Goal: Transaction & Acquisition: Obtain resource

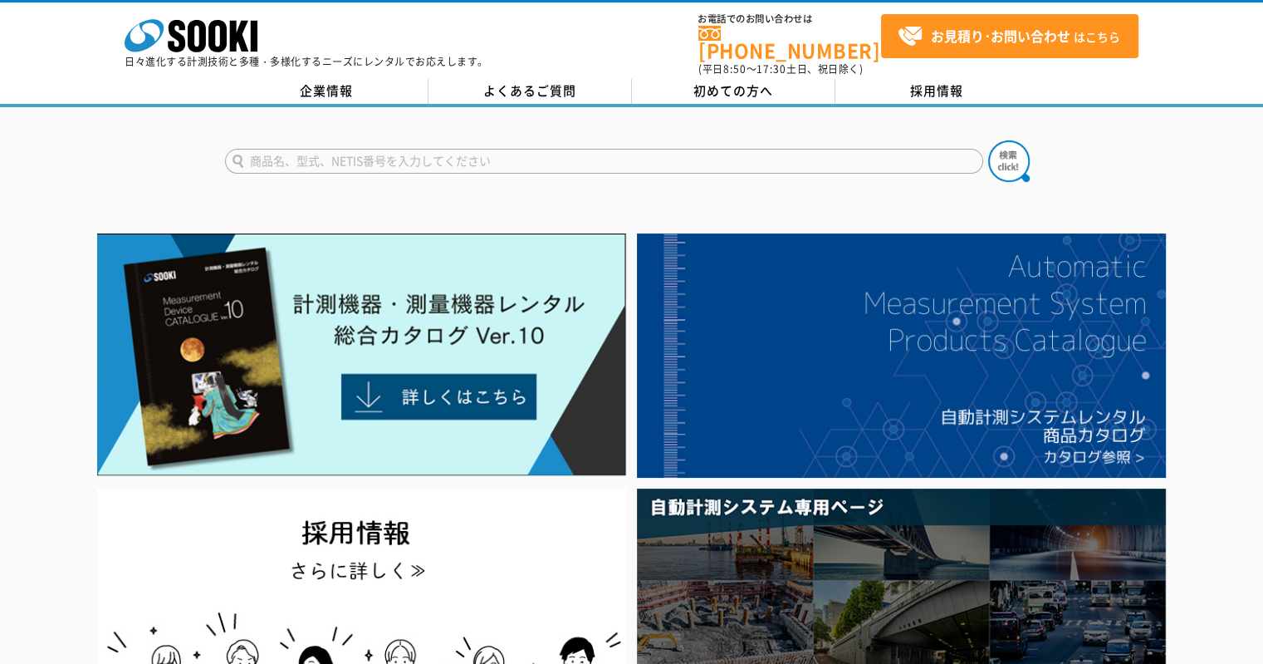
click at [329, 149] on input "text" at bounding box center [604, 161] width 758 height 25
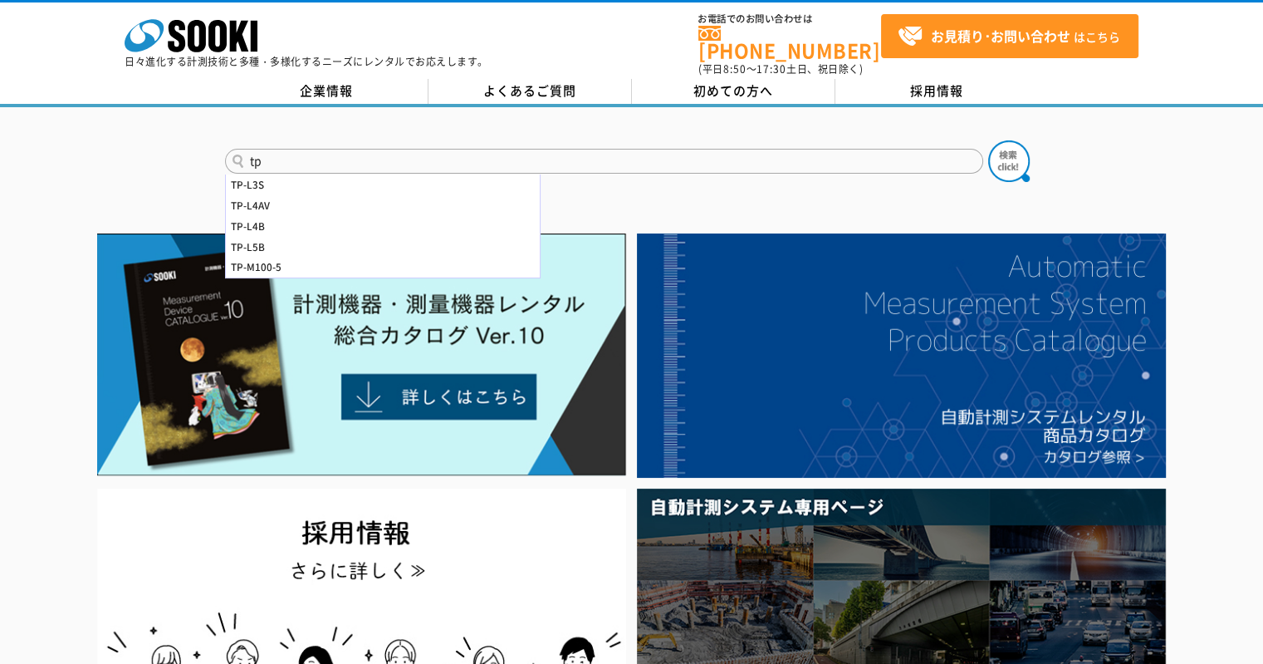
type input "t"
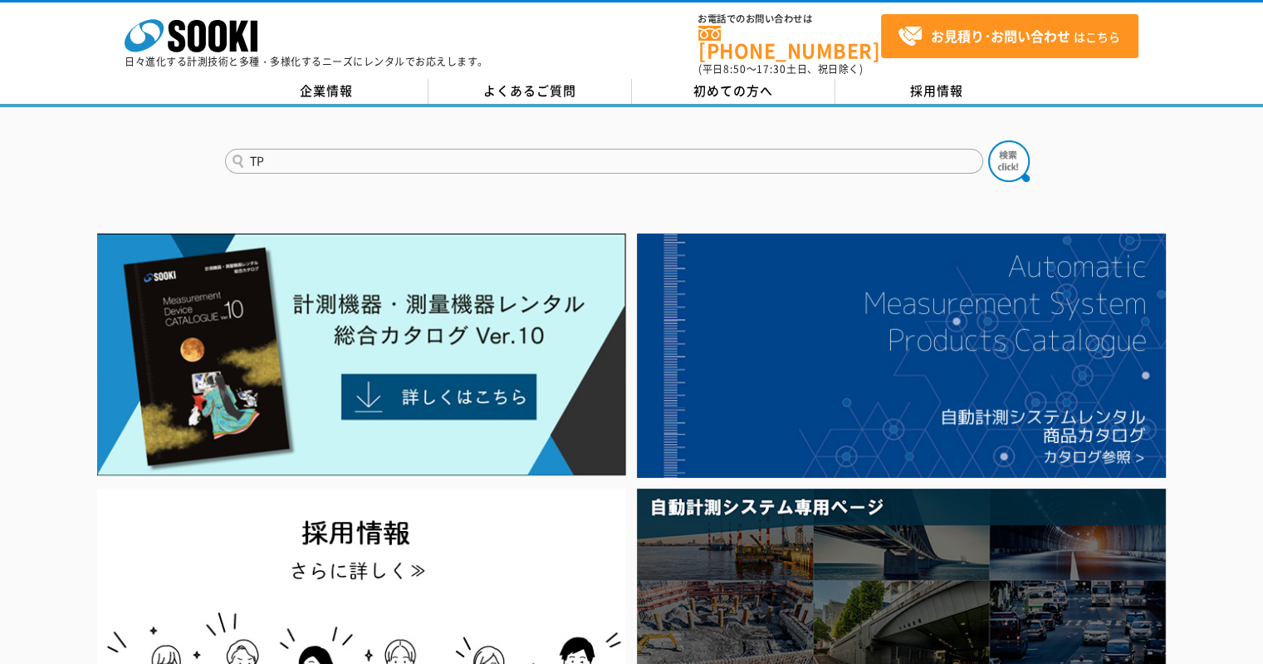
type input "TP"
click at [988, 140] on button at bounding box center [1009, 161] width 42 height 42
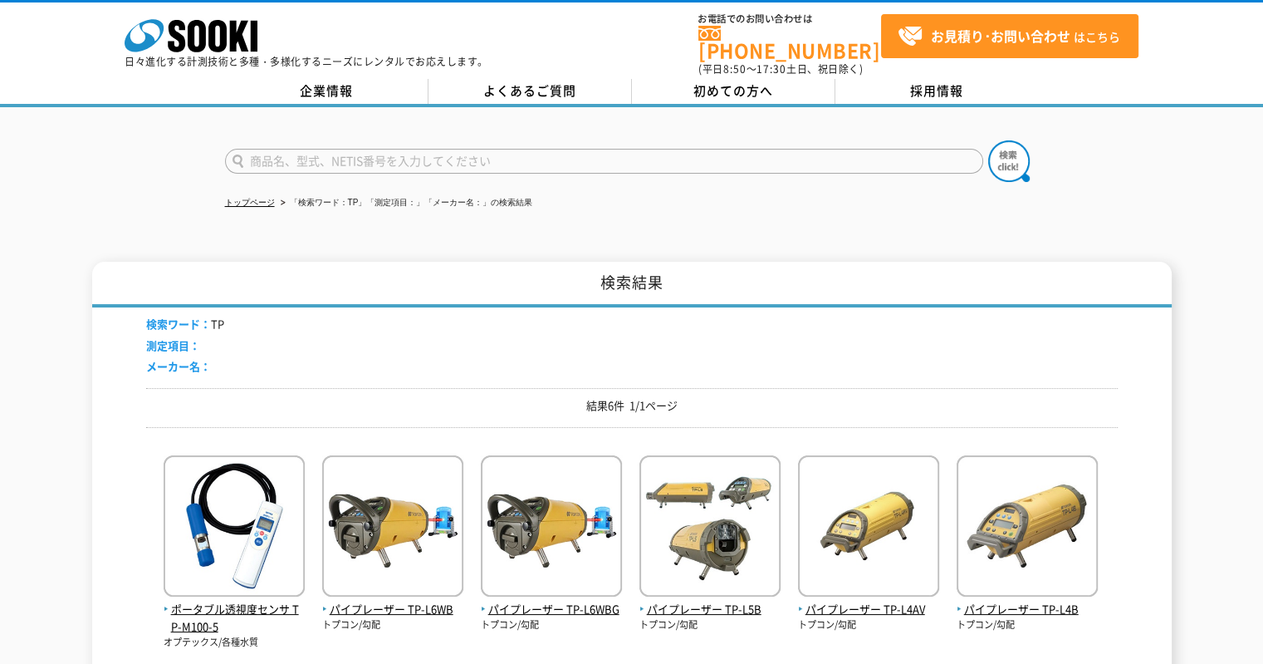
scroll to position [83, 0]
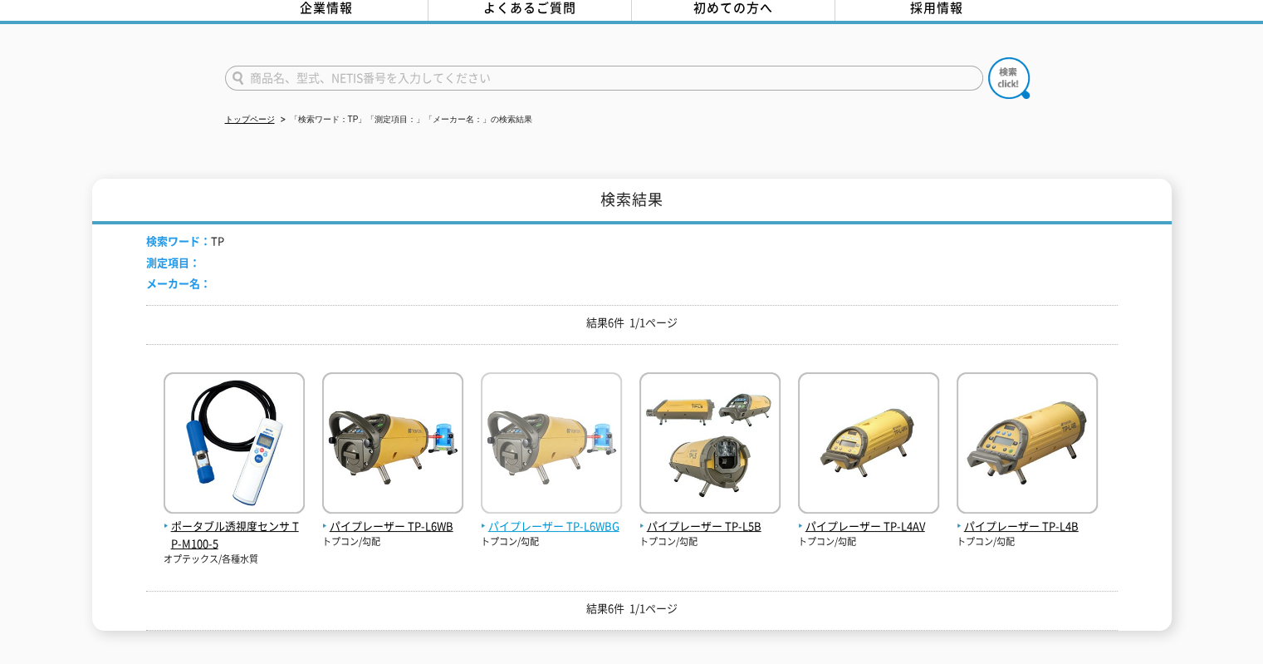
click at [595, 457] on img at bounding box center [551, 444] width 141 height 145
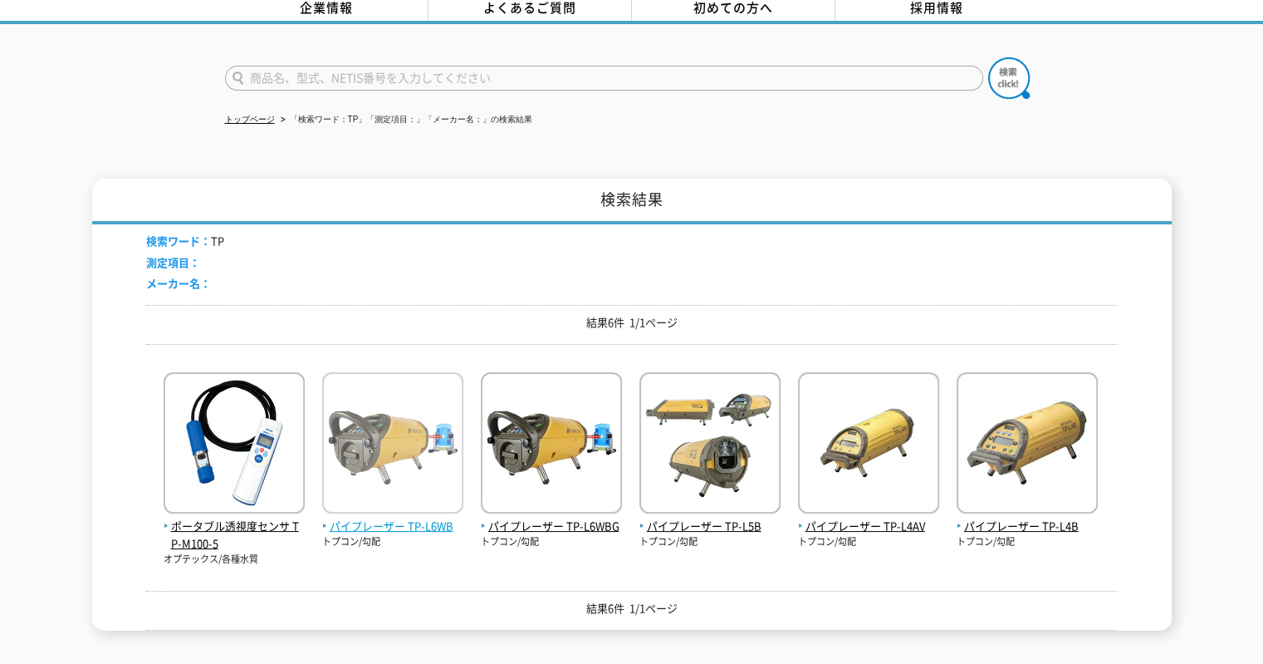
click at [449, 415] on img at bounding box center [392, 444] width 141 height 145
drag, startPoint x: 621, startPoint y: 514, endPoint x: 475, endPoint y: 522, distance: 146.4
click at [475, 522] on div "ポータブル透視度センサ TP-M100-5 オプテックス/各種水質 パイプレーザー TP-L6WB トプコン/勾配" at bounding box center [632, 461] width 972 height 208
copy span "パイプレーザー TP-L6WBG"
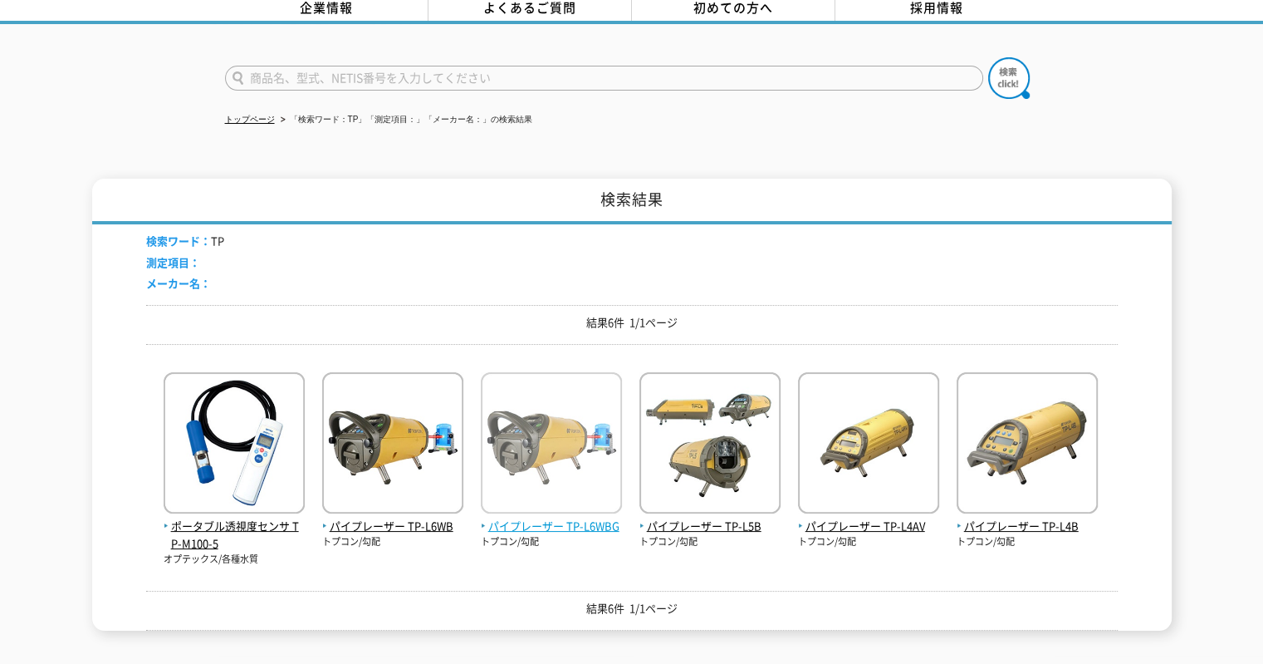
click at [548, 520] on span "パイプレーザー TP-L6WBG" at bounding box center [551, 525] width 141 height 17
